Goal: Navigation & Orientation: Go to known website

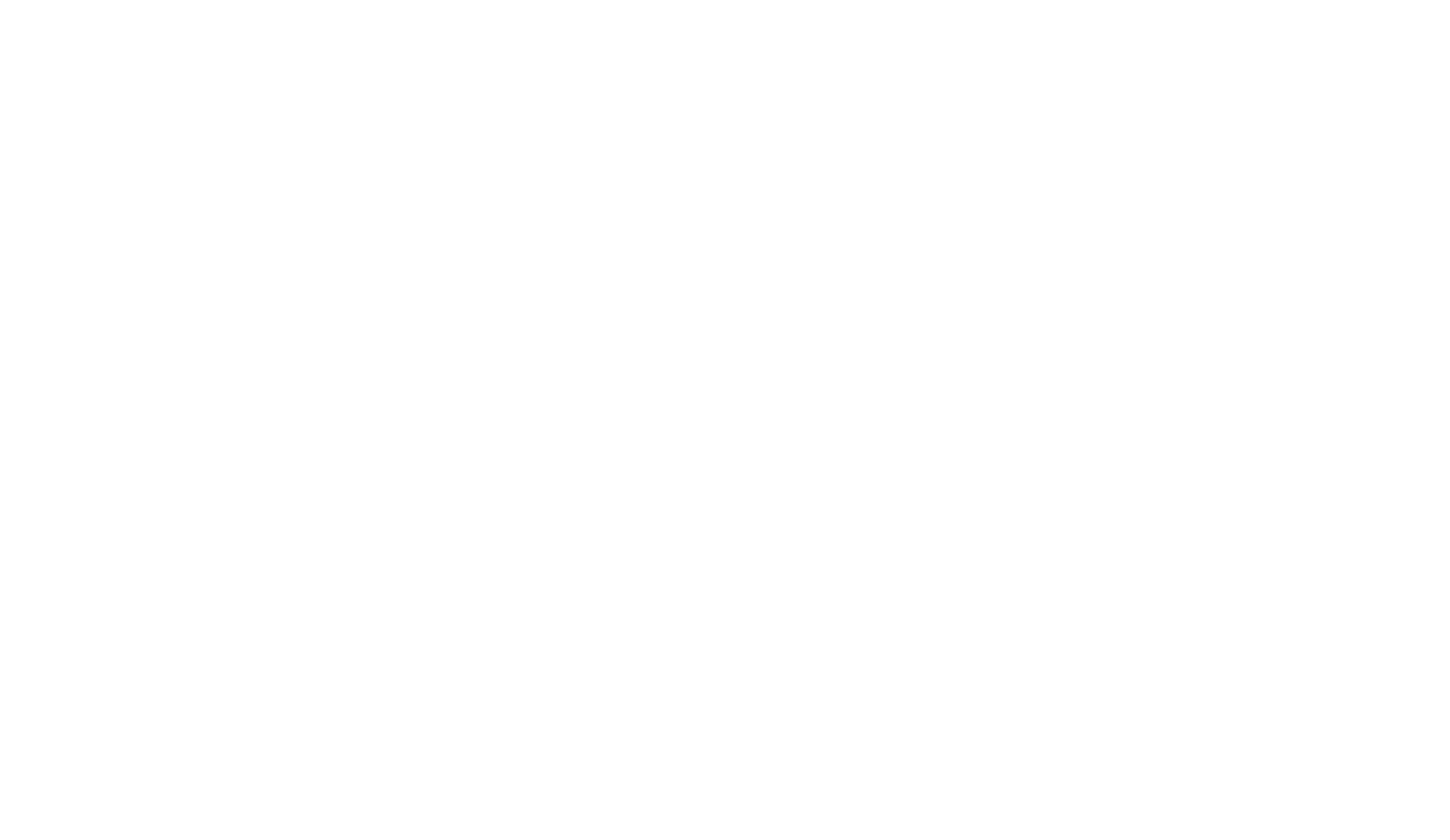
click at [0, 0] on input "text" at bounding box center [0, 0] width 0 height 0
type input "[PERSON_NAME][EMAIL_ADDRESS][PERSON_NAME][DOMAIN_NAME]"
click at [0, 0] on input "Sign In" at bounding box center [0, 0] width 0 height 0
